Goal: Check status: Check status

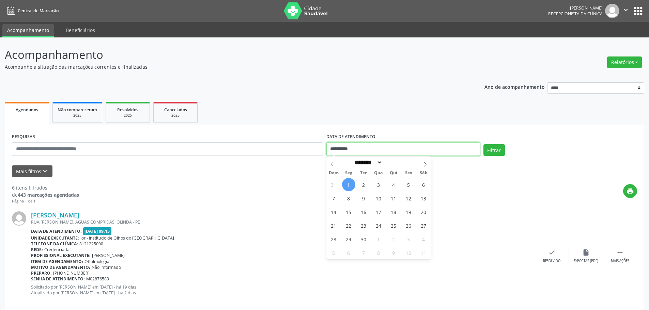
drag, startPoint x: 382, startPoint y: 147, endPoint x: 302, endPoint y: 149, distance: 80.4
click at [302, 149] on div "**********" at bounding box center [324, 146] width 628 height 29
click at [253, 149] on input "text" at bounding box center [167, 149] width 311 height 14
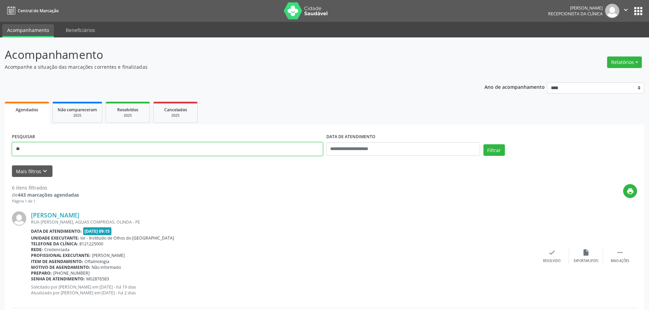
type input "*"
type input "**********"
click at [497, 153] on button "Filtrar" at bounding box center [493, 150] width 21 height 12
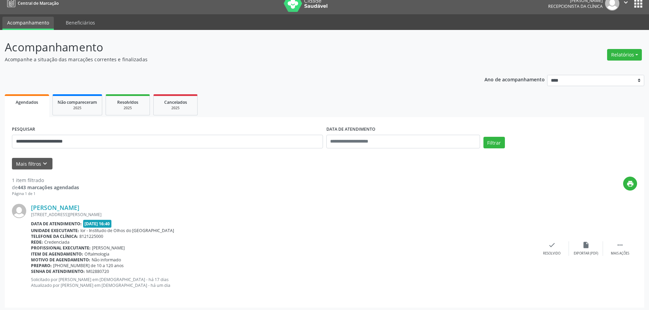
scroll to position [10, 0]
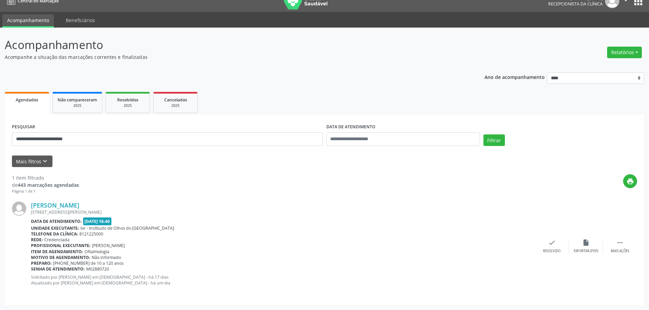
drag, startPoint x: 96, startPoint y: 269, endPoint x: 110, endPoint y: 269, distance: 13.3
click at [110, 269] on div "Senha de atendimento: M02880720" at bounding box center [283, 269] width 504 height 6
click at [193, 268] on div "Senha de atendimento: M02880720" at bounding box center [283, 269] width 504 height 6
click at [96, 268] on span "M02880720" at bounding box center [97, 269] width 23 height 6
drag, startPoint x: 92, startPoint y: 269, endPoint x: 104, endPoint y: 271, distance: 12.4
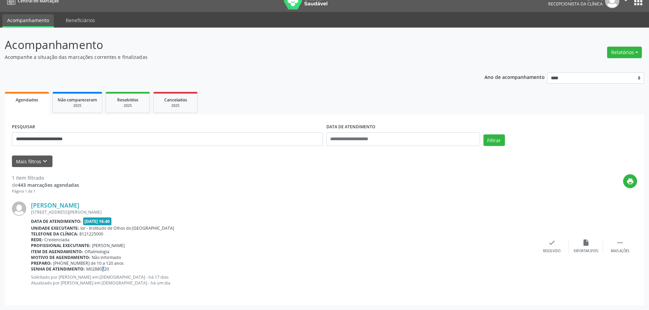
click at [104, 271] on span "M02880720" at bounding box center [97, 269] width 23 height 6
click at [113, 273] on div "[PERSON_NAME] [STREET_ADDRESS][PERSON_NAME] Data de atendimento: [DATE] 16:40 U…" at bounding box center [283, 246] width 504 height 89
click at [89, 269] on span "M02880720" at bounding box center [97, 269] width 23 height 6
click at [97, 270] on span "M02880720" at bounding box center [97, 269] width 23 height 6
drag, startPoint x: 93, startPoint y: 269, endPoint x: 183, endPoint y: 266, distance: 90.3
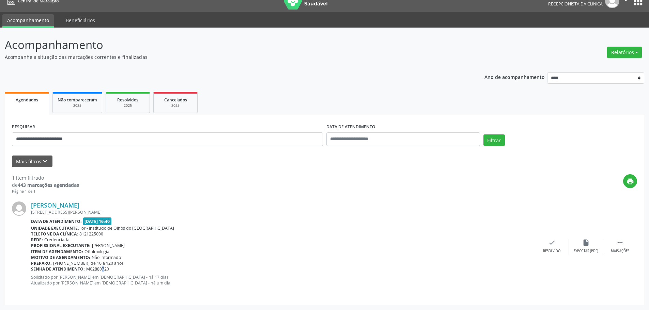
click at [116, 269] on div "Senha de atendimento: M02880720" at bounding box center [283, 269] width 504 height 6
click at [208, 265] on div "Preparo: [PHONE_NUMBER] de 10 a 120 anos" at bounding box center [283, 264] width 504 height 6
